Goal: Check status: Check status

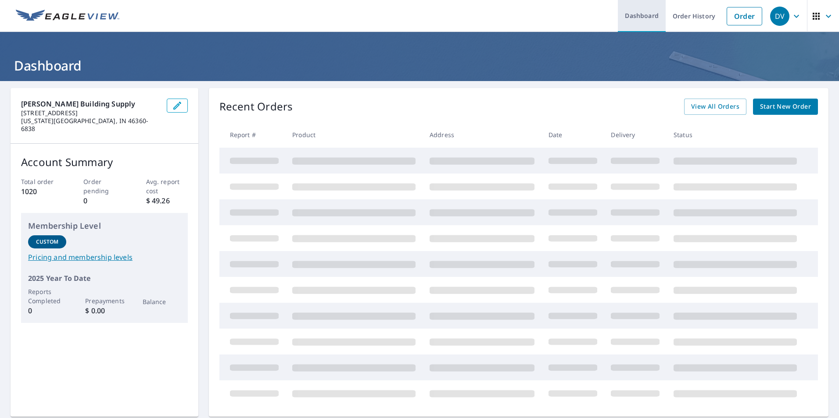
click at [625, 18] on link "Dashboard" at bounding box center [642, 16] width 48 height 32
click at [682, 15] on link "Order History" at bounding box center [693, 16] width 57 height 32
click at [780, 18] on div "DV" at bounding box center [779, 16] width 19 height 19
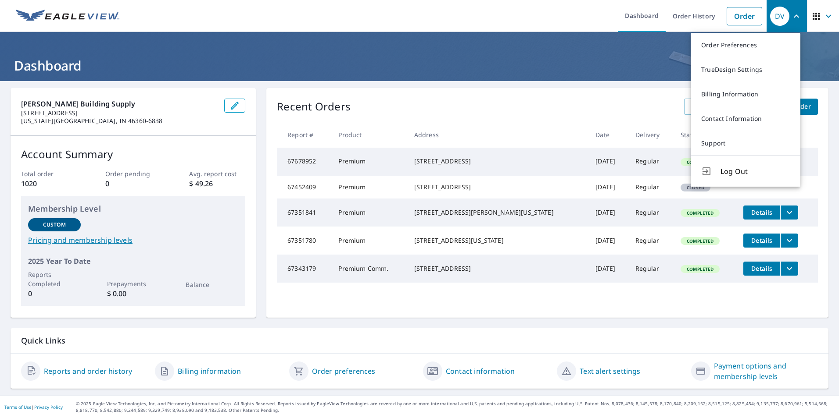
click at [390, 29] on ul "Dashboard Order History Order" at bounding box center [446, 16] width 642 height 32
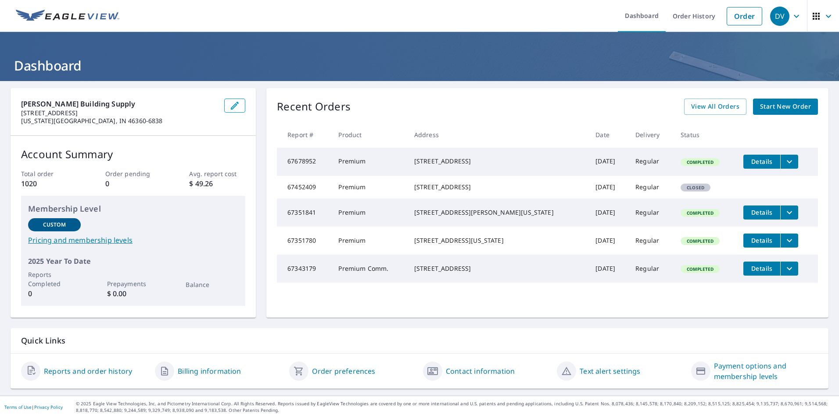
click at [823, 14] on icon "button" at bounding box center [828, 16] width 11 height 11
